Goal: Task Accomplishment & Management: Manage account settings

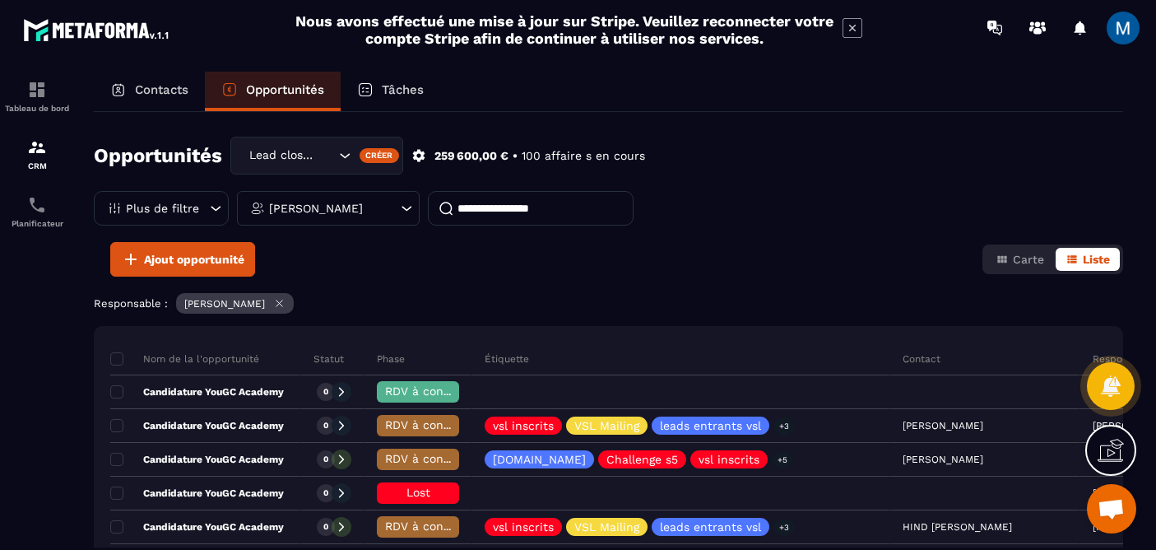
click at [283, 304] on icon at bounding box center [279, 303] width 7 height 7
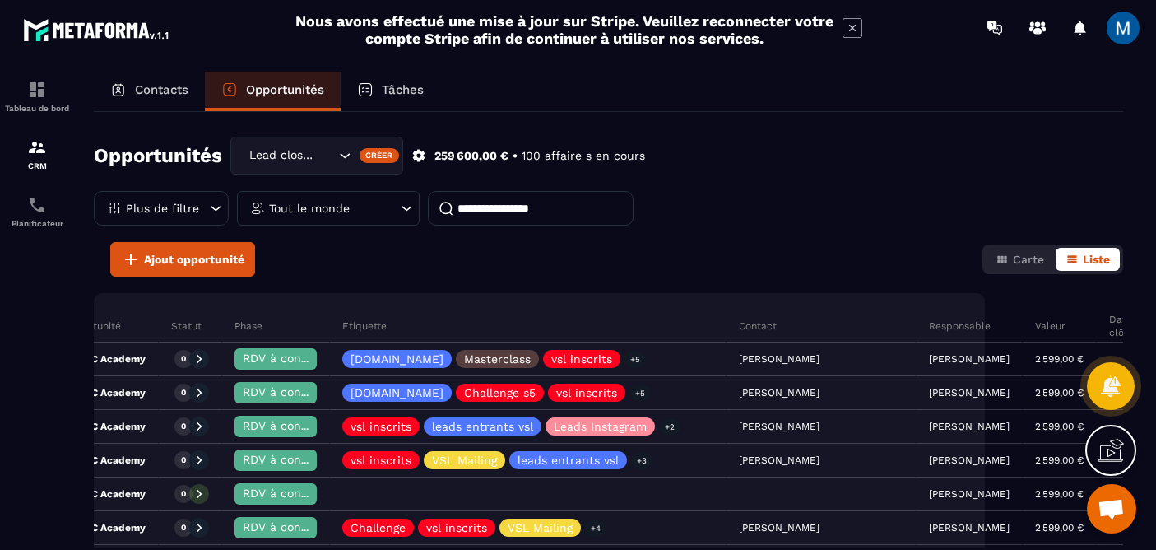
click at [395, 209] on div "Tout le monde" at bounding box center [328, 208] width 183 height 35
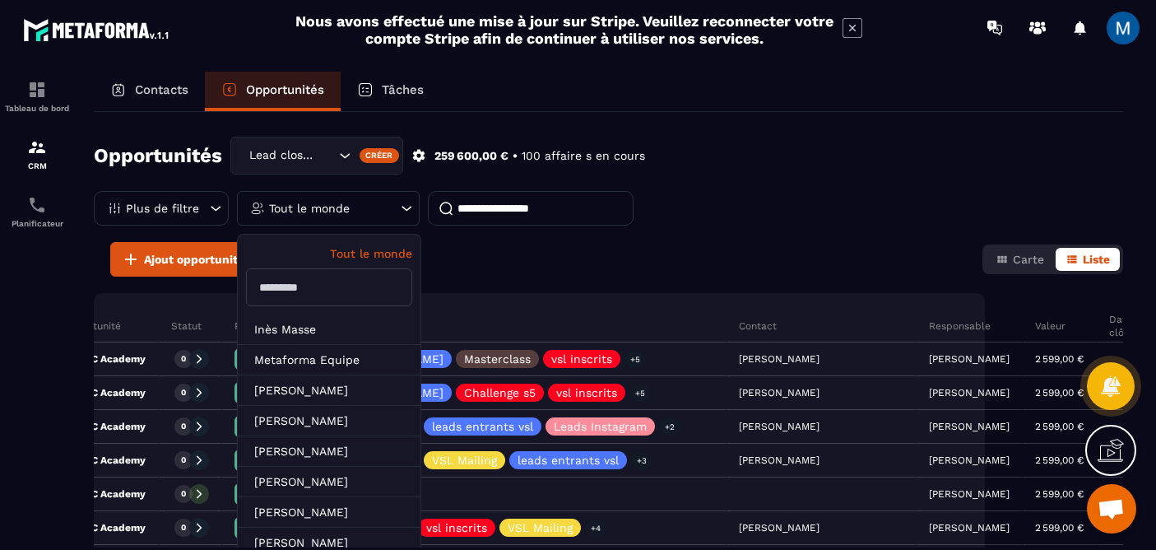
click at [356, 284] on input "text" at bounding box center [329, 287] width 166 height 38
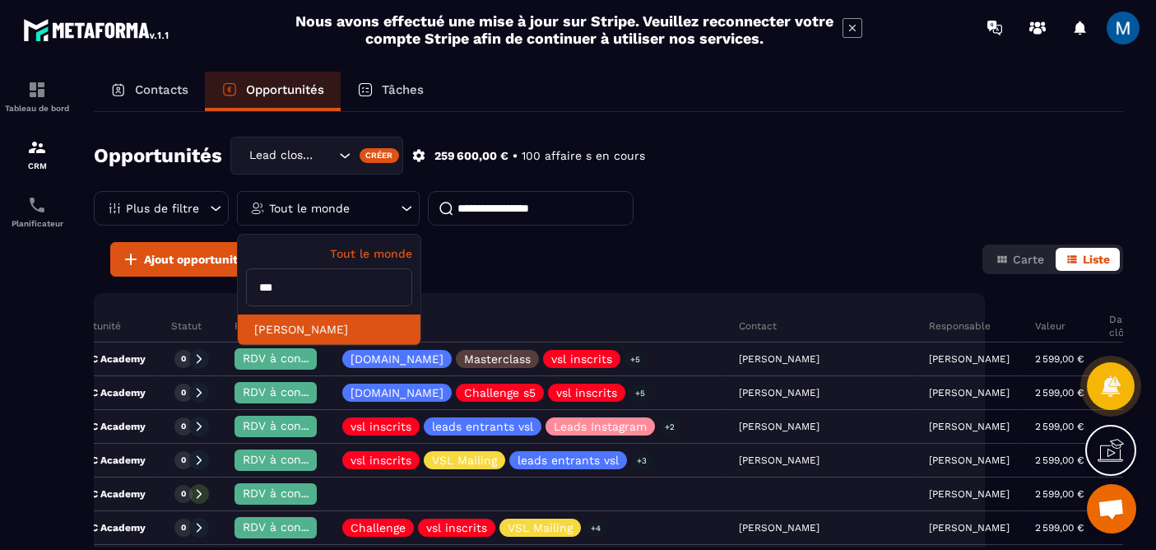
type input "***"
click at [329, 327] on li "[PERSON_NAME]" at bounding box center [329, 329] width 183 height 30
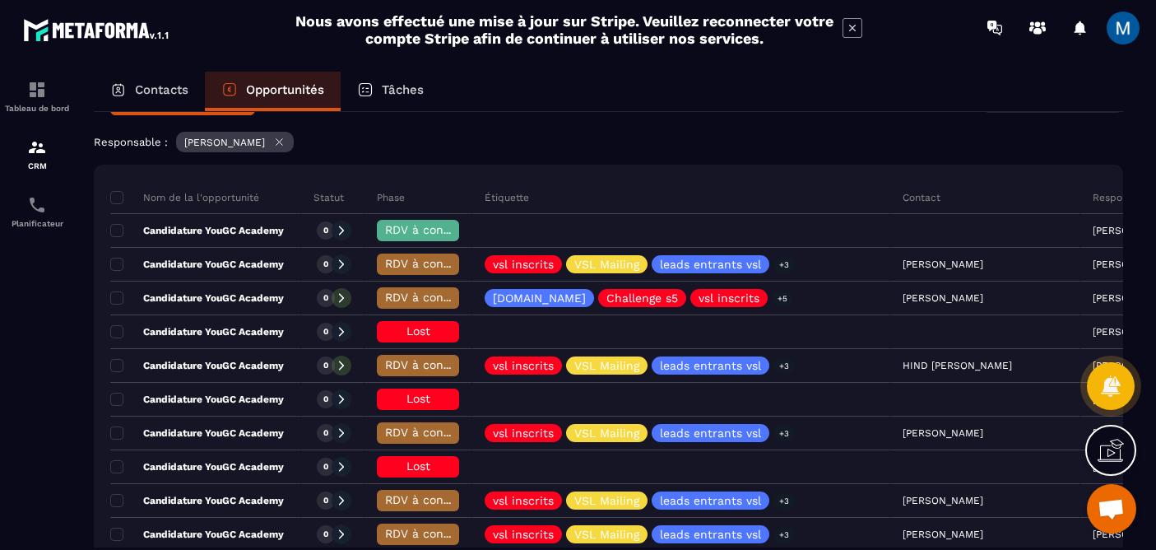
scroll to position [176, 0]
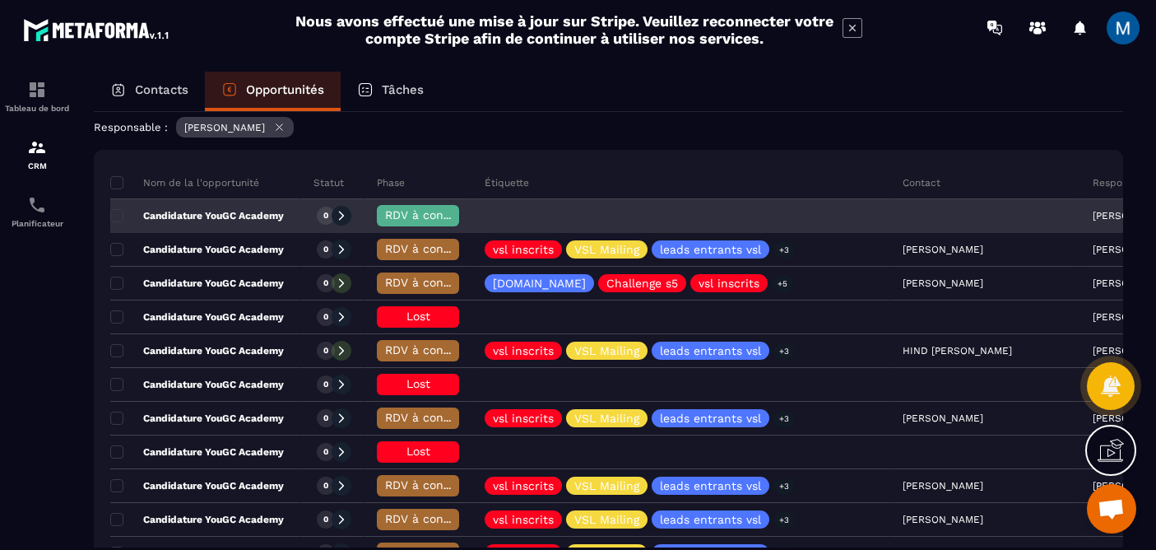
click at [397, 215] on span "RDV à confimer ❓" at bounding box center [438, 214] width 106 height 13
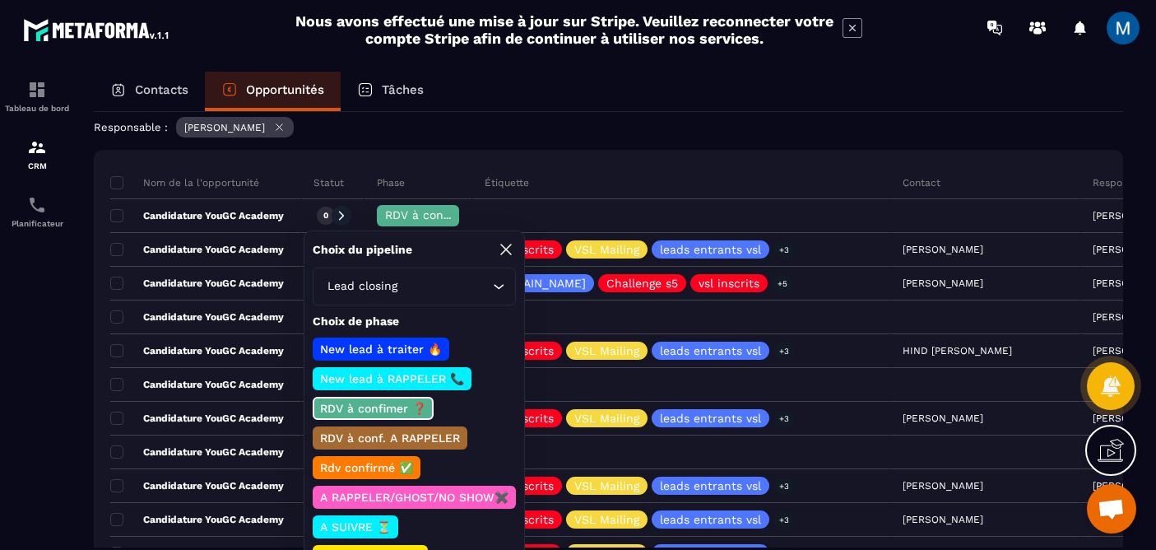
scroll to position [93, 0]
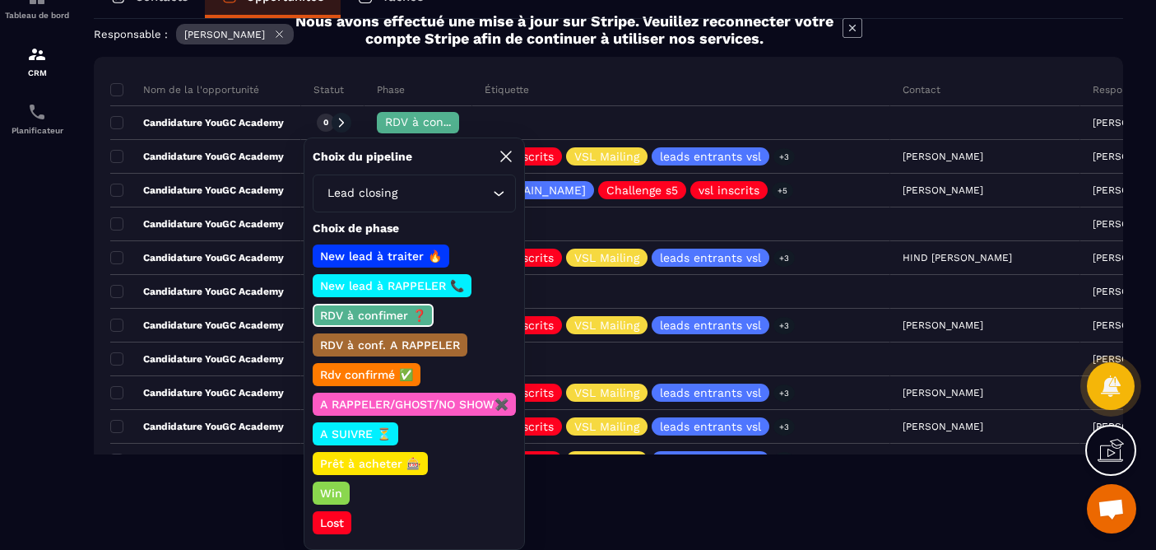
click at [341, 527] on p "Lost" at bounding box center [332, 522] width 29 height 16
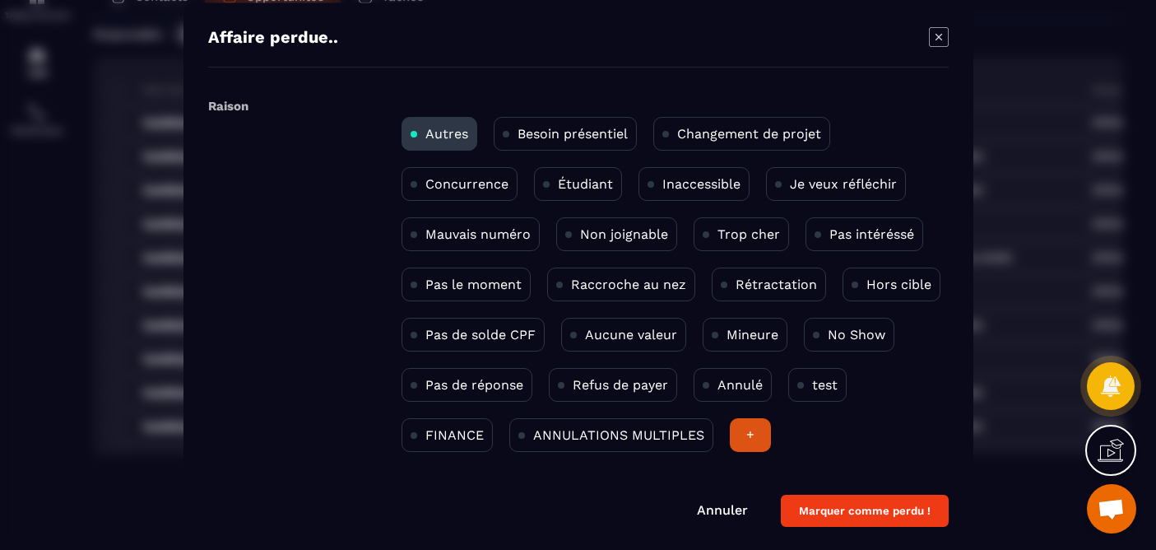
scroll to position [0, 0]
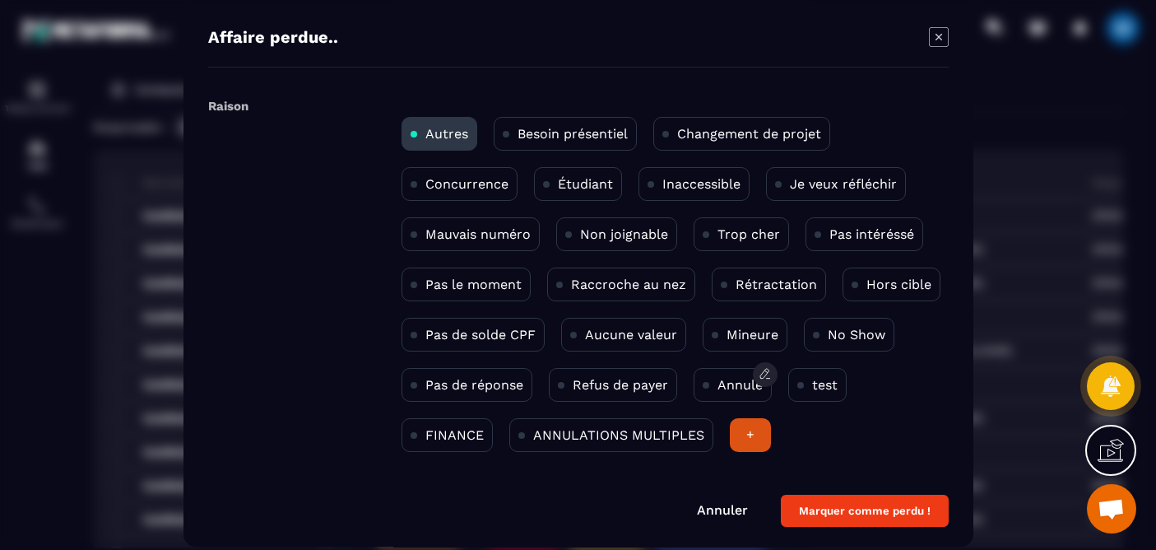
click at [746, 386] on p "Annulé" at bounding box center [740, 385] width 45 height 16
click at [870, 504] on button "Marquer comme perdu !" at bounding box center [865, 511] width 168 height 32
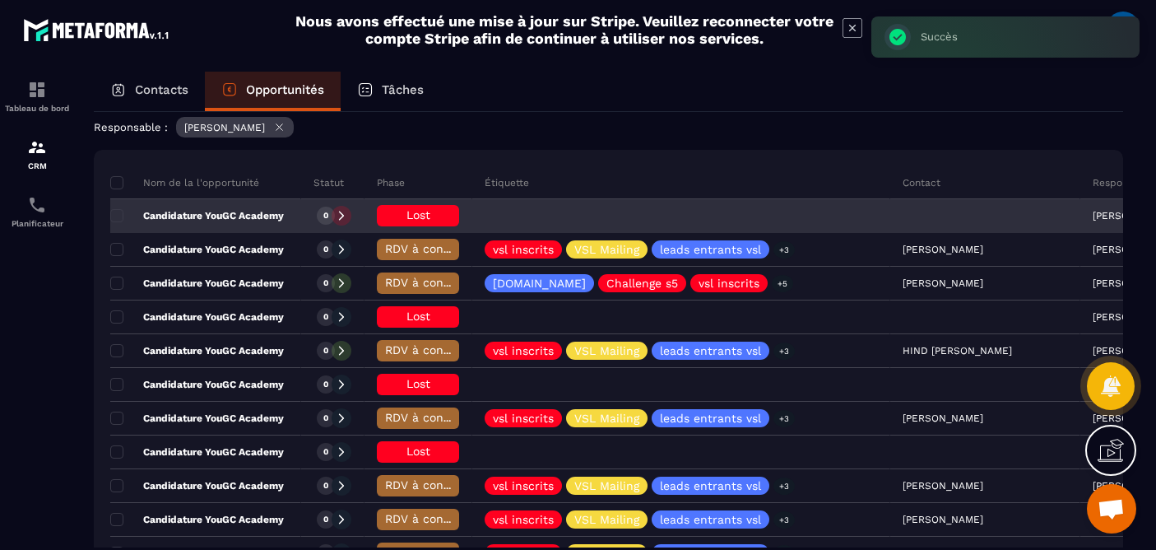
click at [251, 216] on p "Candidature YouGC Academy" at bounding box center [197, 215] width 174 height 13
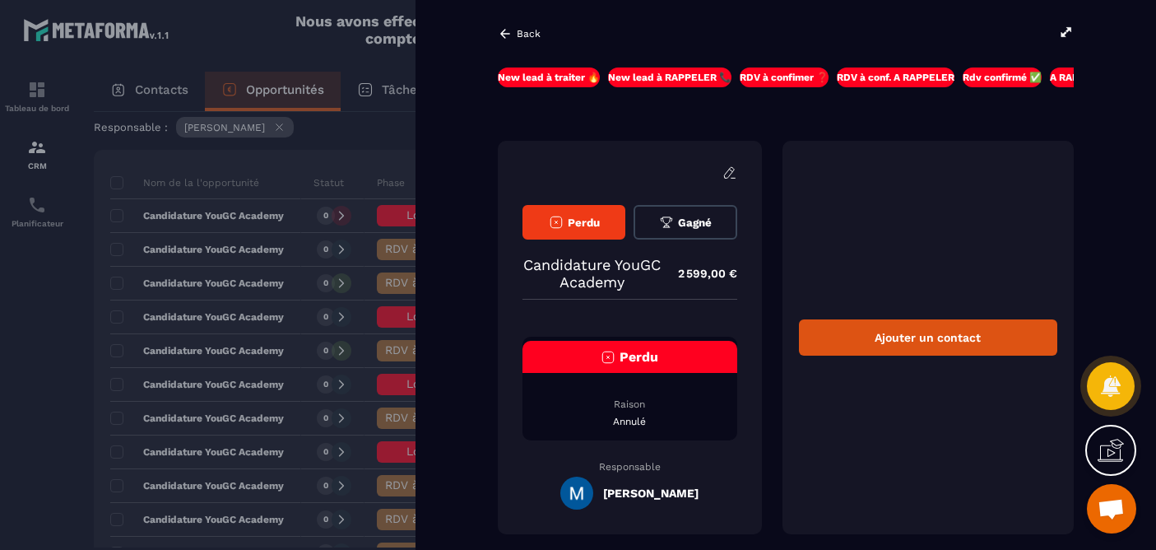
click at [510, 35] on icon at bounding box center [505, 33] width 15 height 15
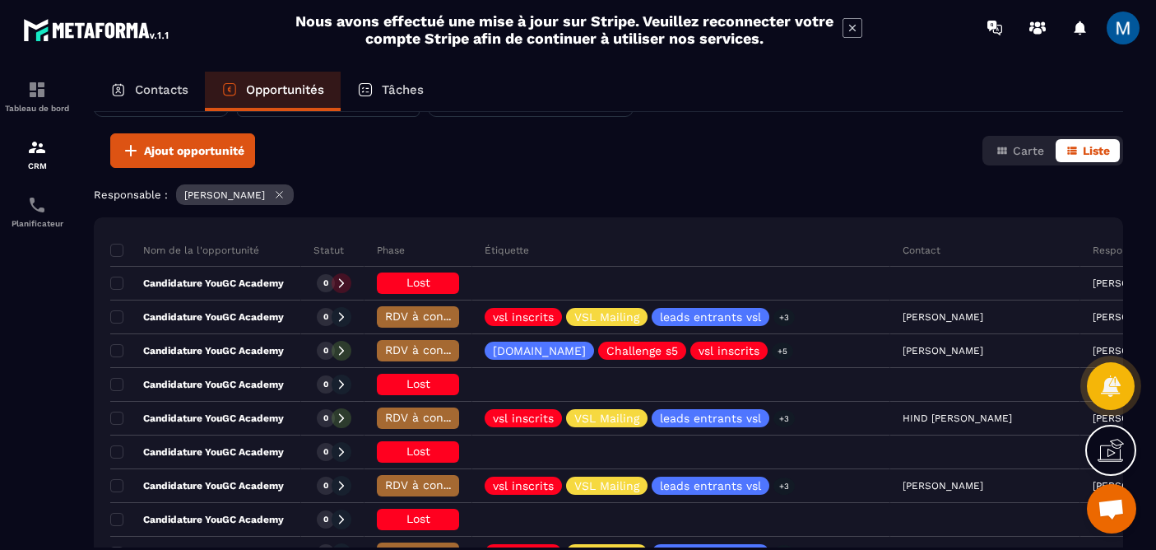
scroll to position [109, 0]
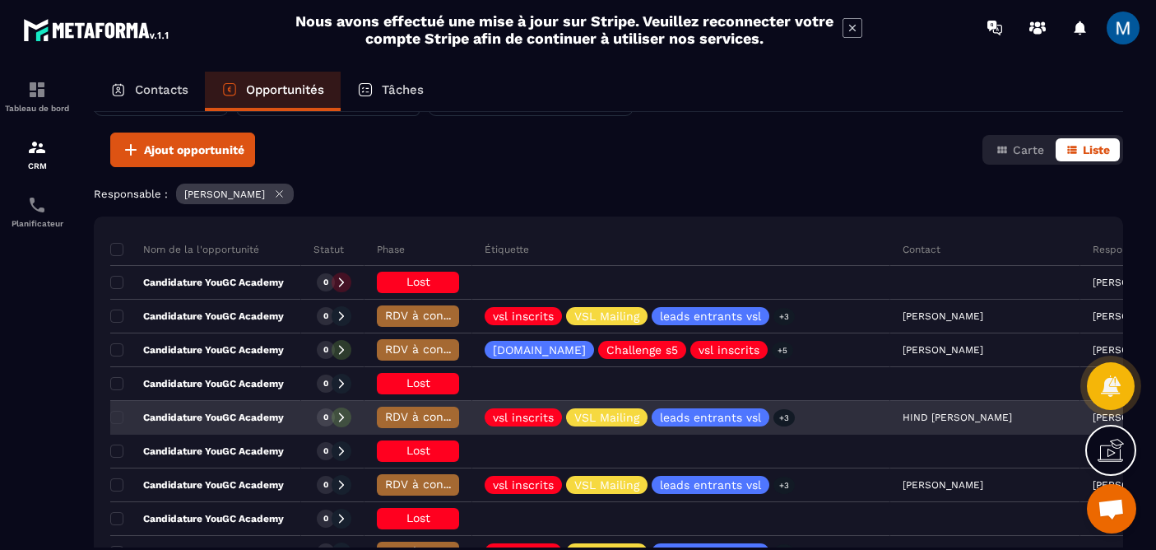
click at [269, 424] on div "Candidature YouGC Academy" at bounding box center [205, 418] width 191 height 33
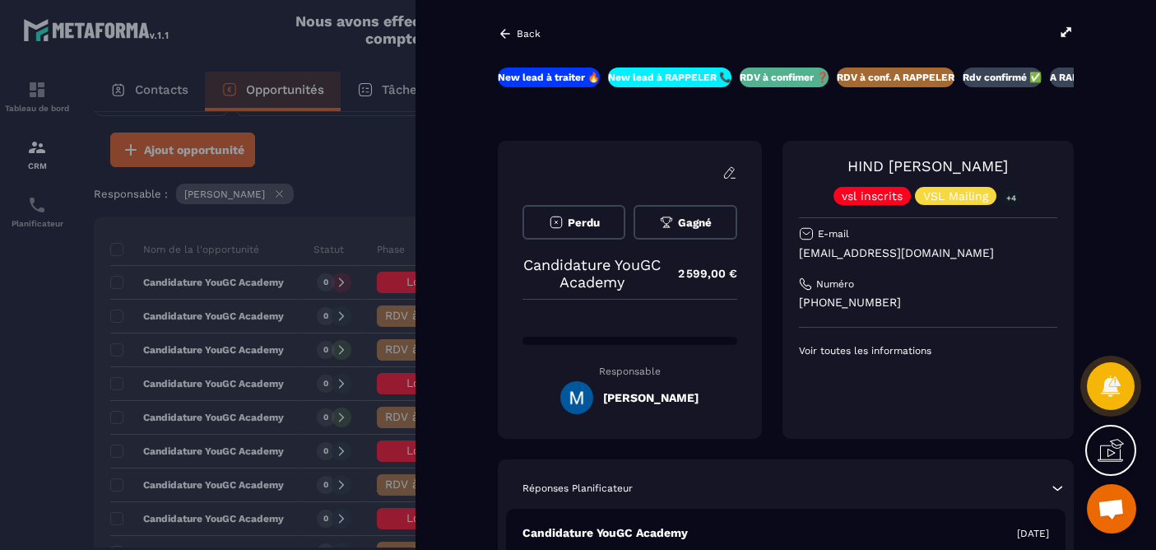
scroll to position [0, 103]
